Goal: Task Accomplishment & Management: Use online tool/utility

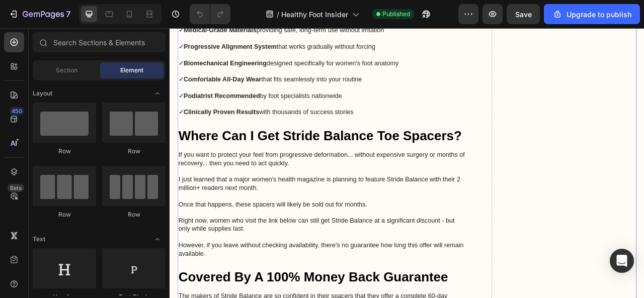
scroll to position [2667, 0]
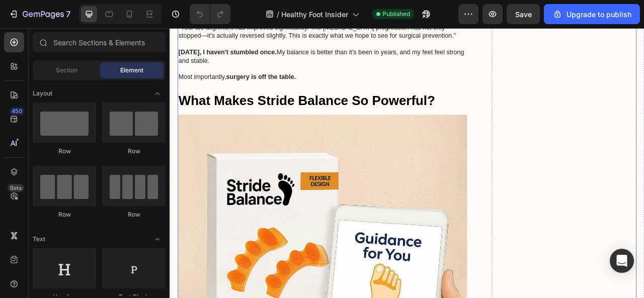
drag, startPoint x: 645, startPoint y: 46, endPoint x: 462, endPoint y: 188, distance: 231.4
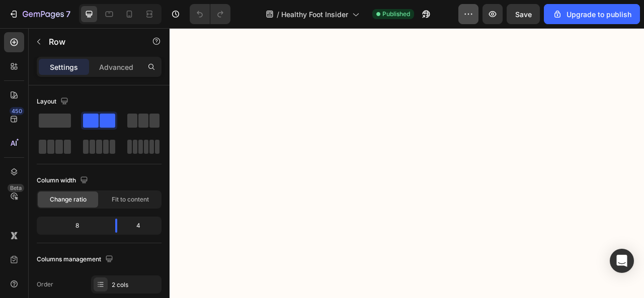
scroll to position [956, 0]
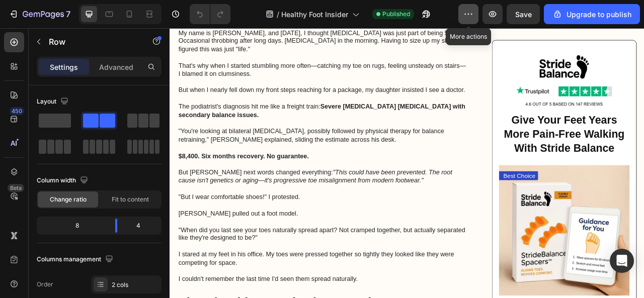
click at [467, 13] on icon "button" at bounding box center [468, 14] width 10 height 10
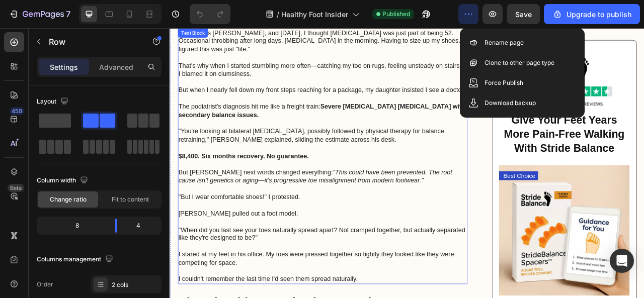
click at [388, 238] on p ""But I wear comfortable shoes!" I protested." at bounding box center [364, 243] width 366 height 11
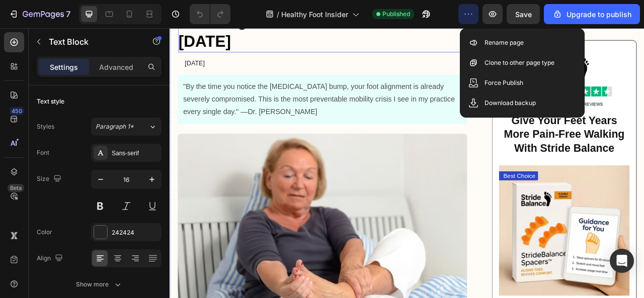
scroll to position [0, 0]
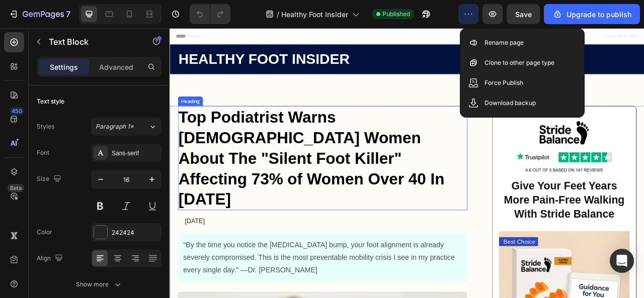
click at [388, 190] on h1 "Top Podiatrist Warns American Women About The "Silent Foot Killer" Affecting 73…" at bounding box center [364, 193] width 368 height 133
click at [377, 184] on h1 "Top Podiatrist Warns American Women About The "Silent Foot Killer" Affecting 73…" at bounding box center [364, 193] width 368 height 133
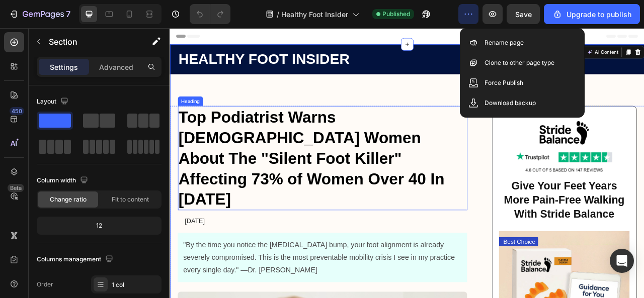
click at [437, 204] on p "Top Podiatrist Warns American Women About The "Silent Foot Killer" Affecting 73…" at bounding box center [364, 193] width 366 height 131
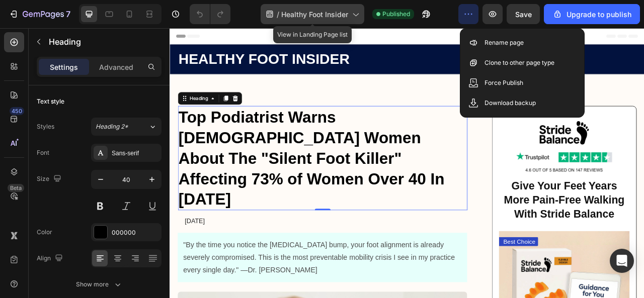
click at [356, 15] on icon at bounding box center [355, 14] width 10 height 10
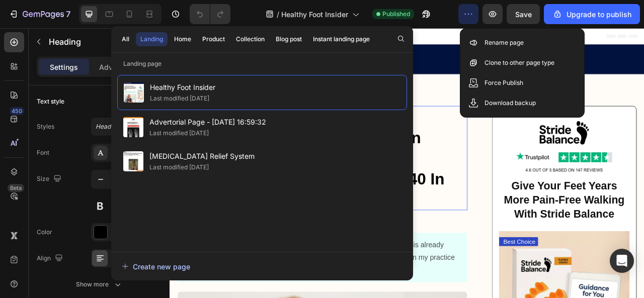
click at [181, 268] on div "Create new page" at bounding box center [156, 267] width 68 height 11
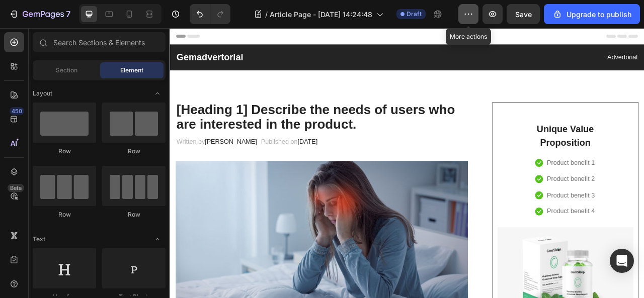
click at [470, 18] on icon "button" at bounding box center [468, 14] width 10 height 10
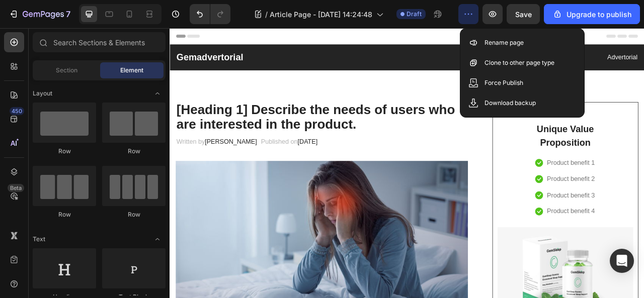
click at [470, 18] on icon "button" at bounding box center [468, 14] width 10 height 10
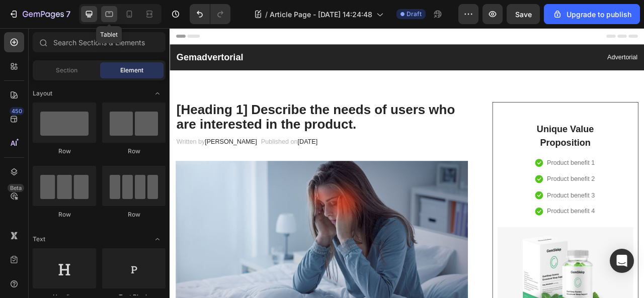
click at [107, 13] on icon at bounding box center [109, 14] width 10 height 10
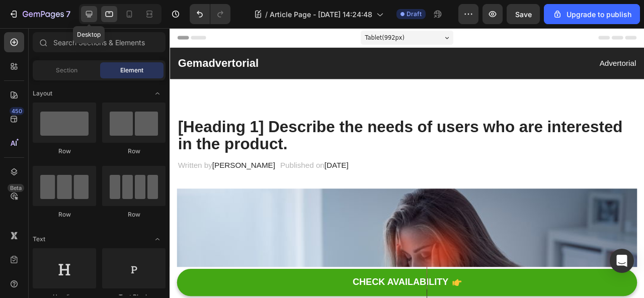
click at [91, 10] on icon at bounding box center [89, 14] width 10 height 10
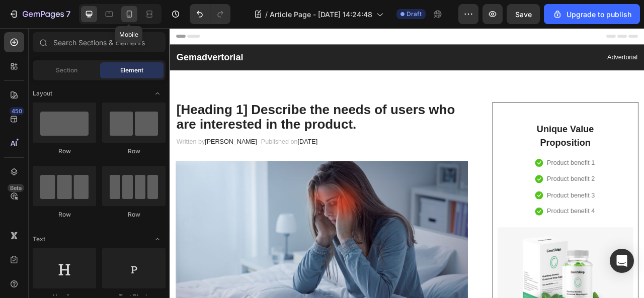
click at [129, 10] on icon at bounding box center [129, 14] width 10 height 10
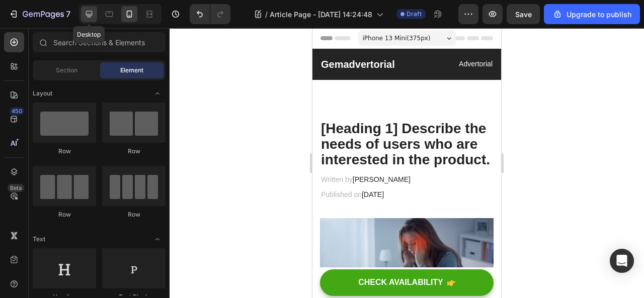
click at [89, 12] on icon at bounding box center [89, 14] width 7 height 7
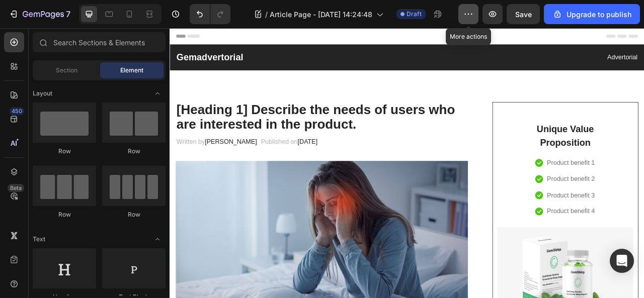
click at [466, 15] on icon "button" at bounding box center [468, 14] width 10 height 10
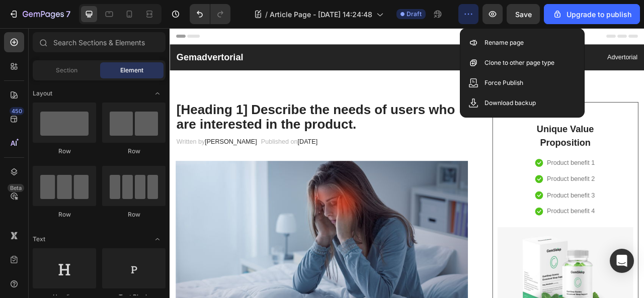
click at [466, 15] on icon "button" at bounding box center [468, 14] width 10 height 10
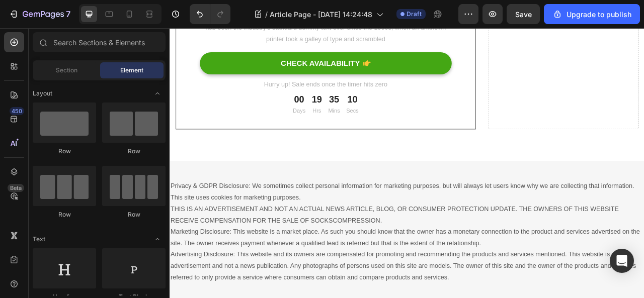
scroll to position [5463, 0]
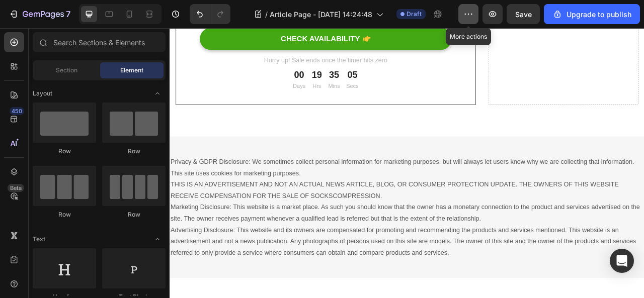
click at [471, 18] on icon "button" at bounding box center [468, 14] width 10 height 10
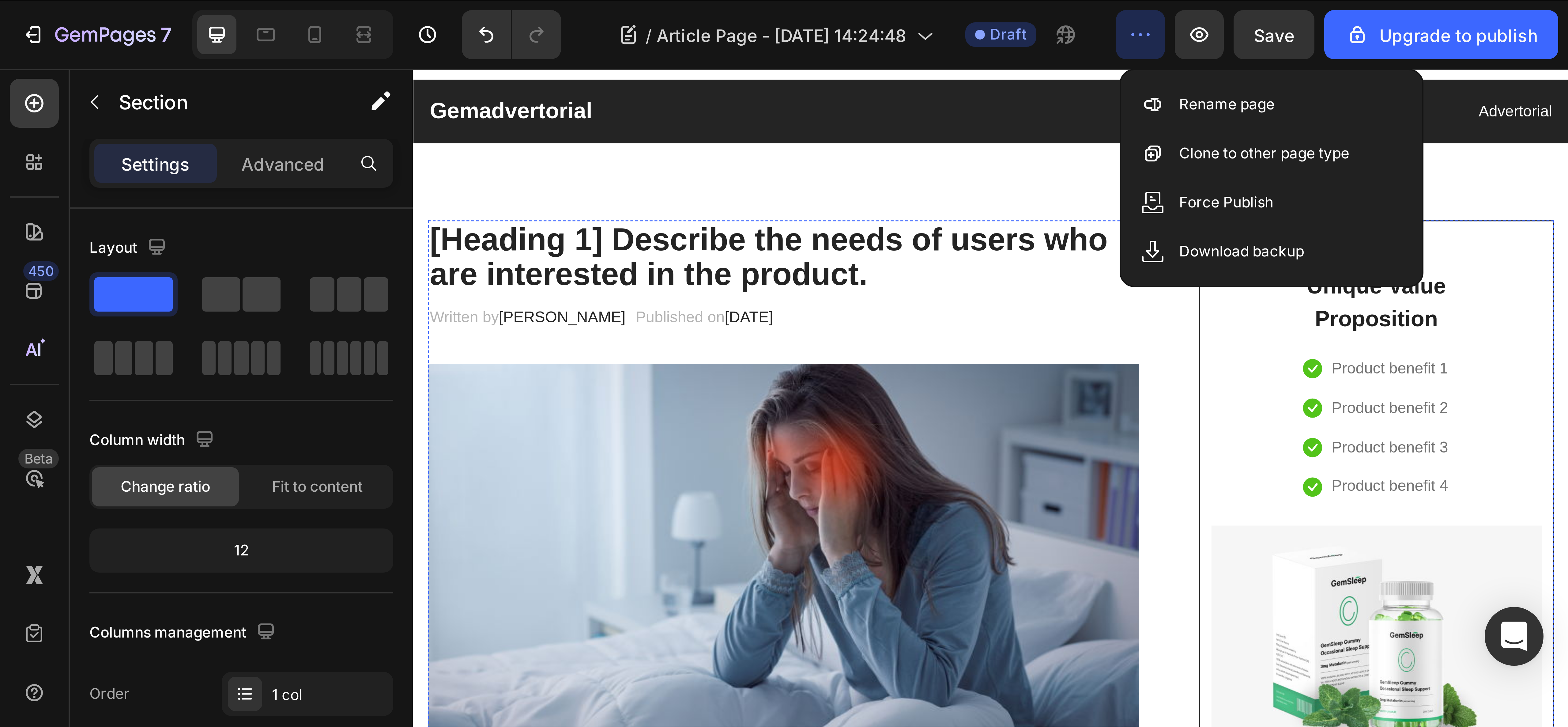
scroll to position [0, 0]
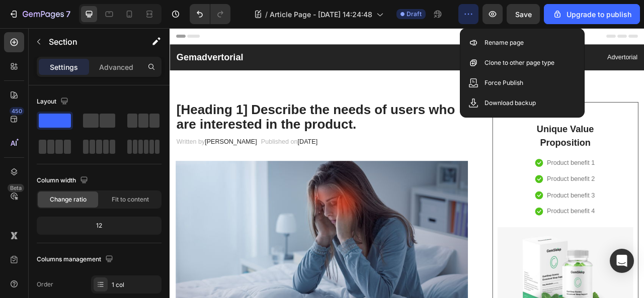
click at [416, 46] on div "Header" at bounding box center [472, 38] width 588 height 20
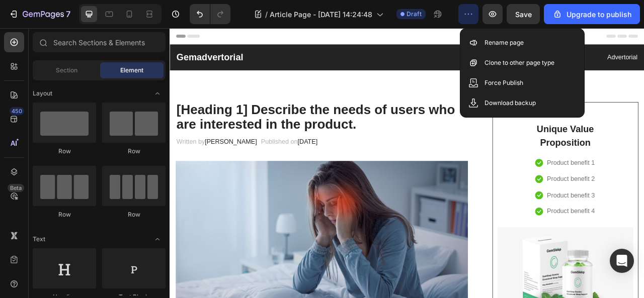
click at [473, 16] on icon "button" at bounding box center [468, 14] width 10 height 10
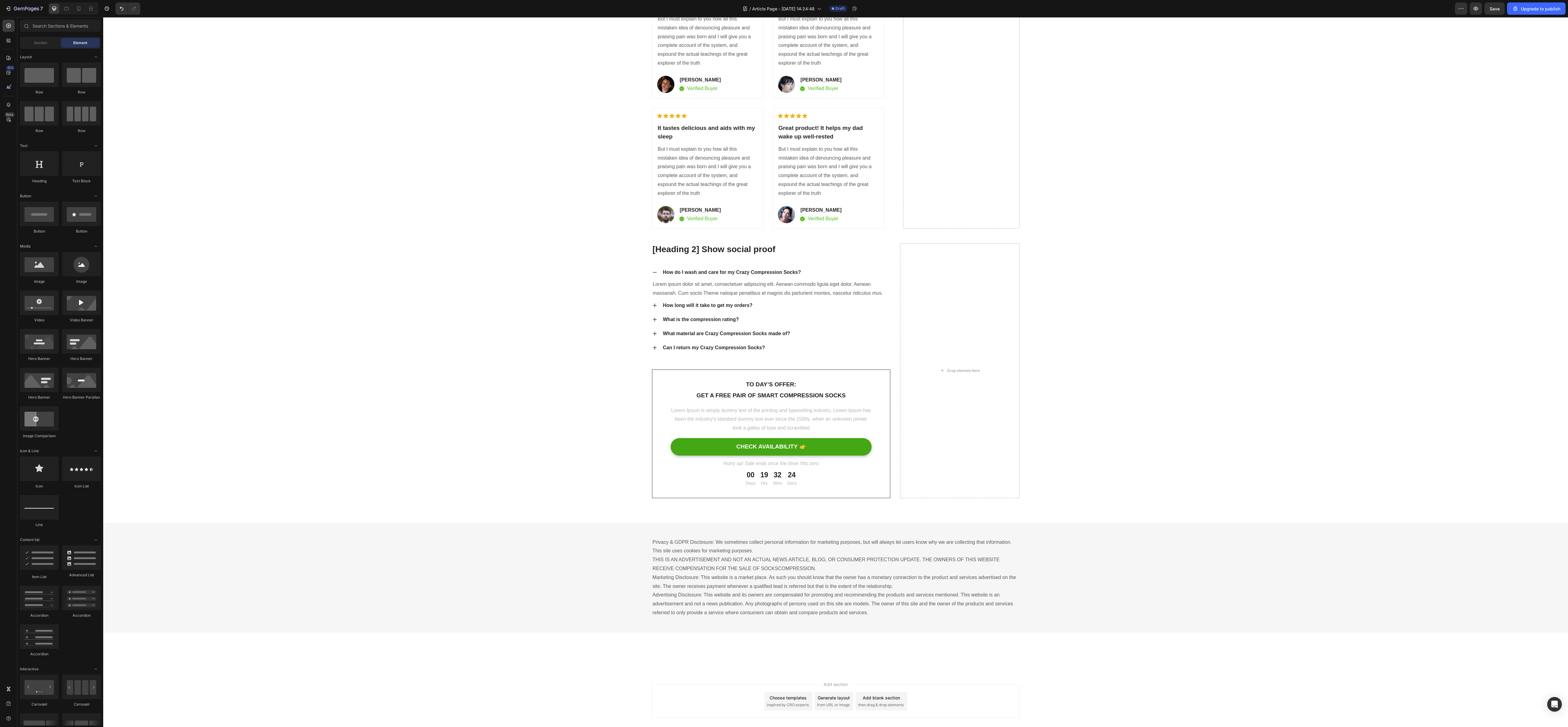
scroll to position [2944, 0]
